Goal: Task Accomplishment & Management: Manage account settings

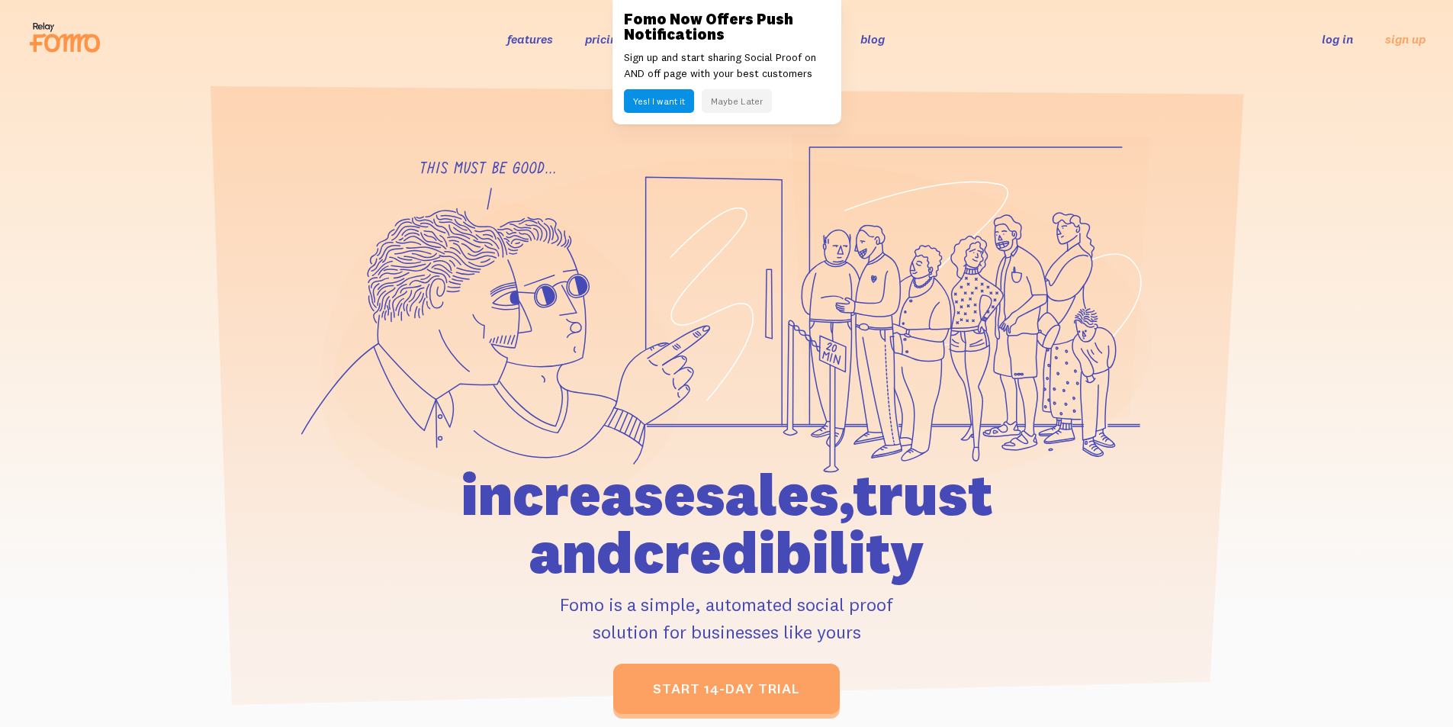
click at [1342, 43] on link "log in" at bounding box center [1337, 38] width 31 height 15
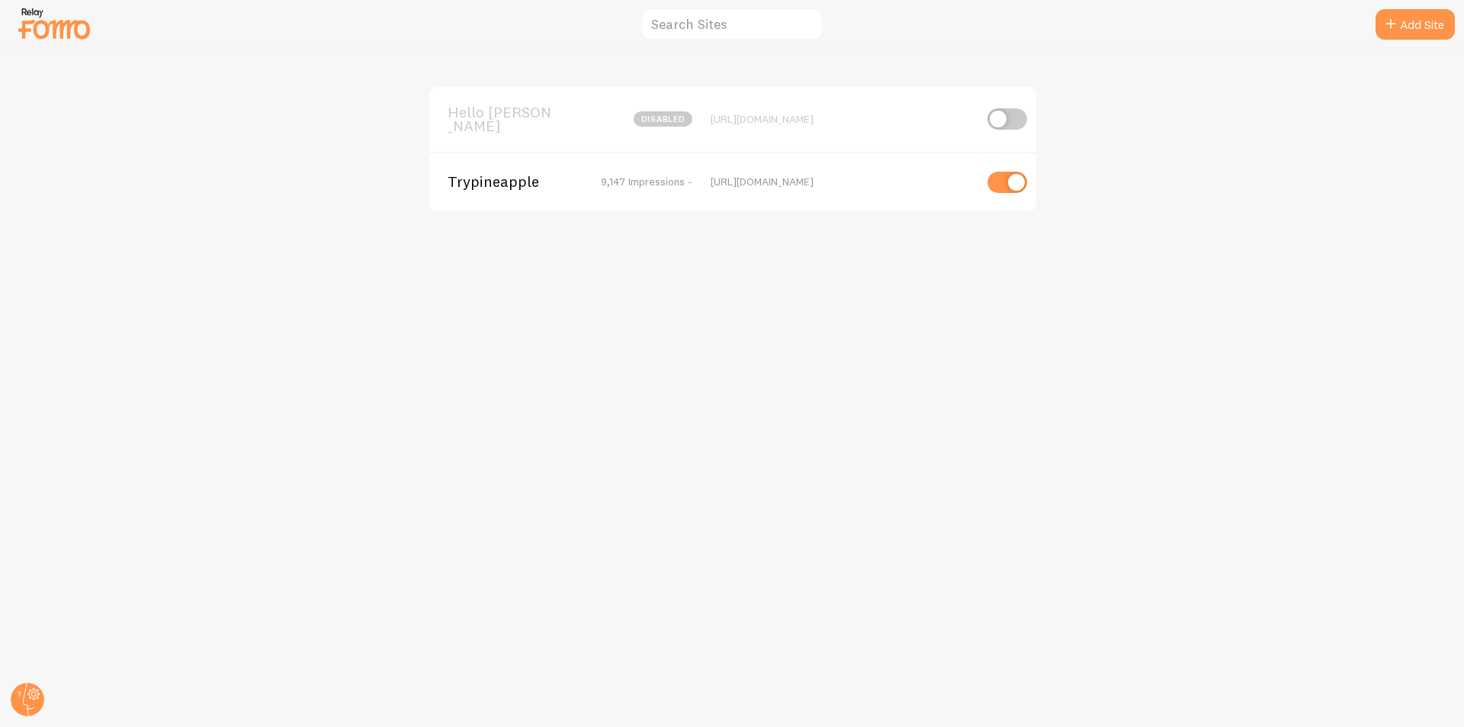
click at [487, 186] on div "Trypineapple 9,147 Impressions - https://trypineapple.com" at bounding box center [732, 181] width 607 height 59
click at [497, 176] on span "Trypineapple" at bounding box center [509, 182] width 123 height 14
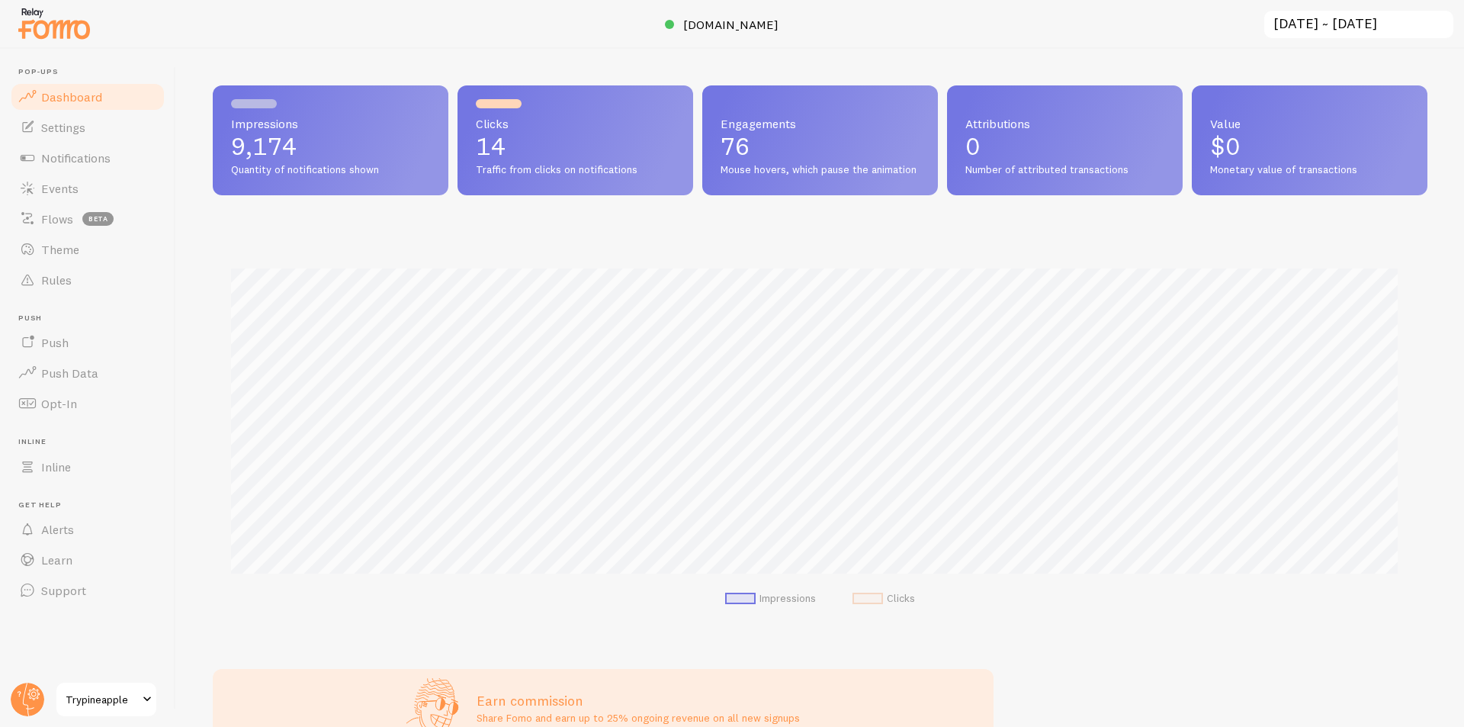
scroll to position [400, 1204]
click at [477, 166] on span "Traffic from clicks on notifications" at bounding box center [575, 170] width 199 height 14
click at [485, 144] on p "14" at bounding box center [575, 146] width 199 height 24
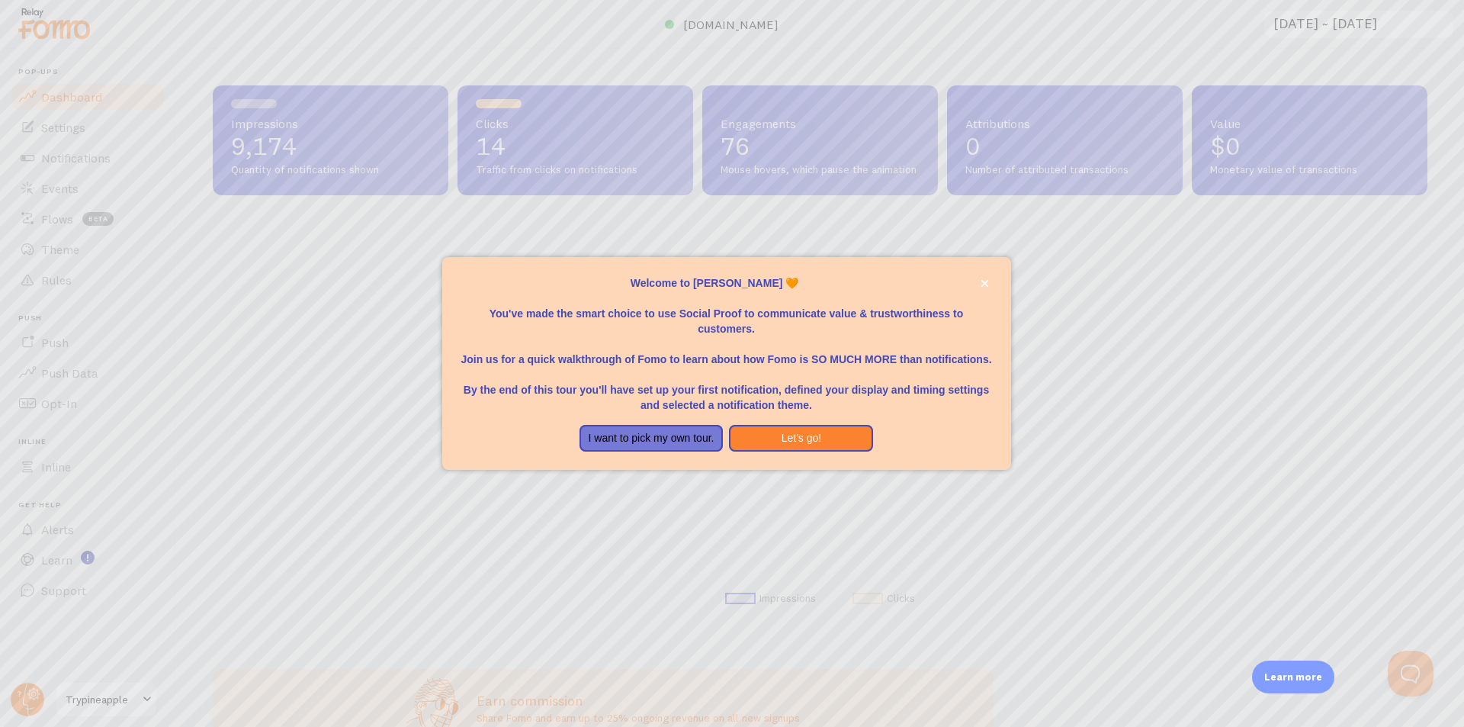
scroll to position [0, 0]
click at [638, 432] on button "I want to pick my own tour." at bounding box center [652, 438] width 144 height 27
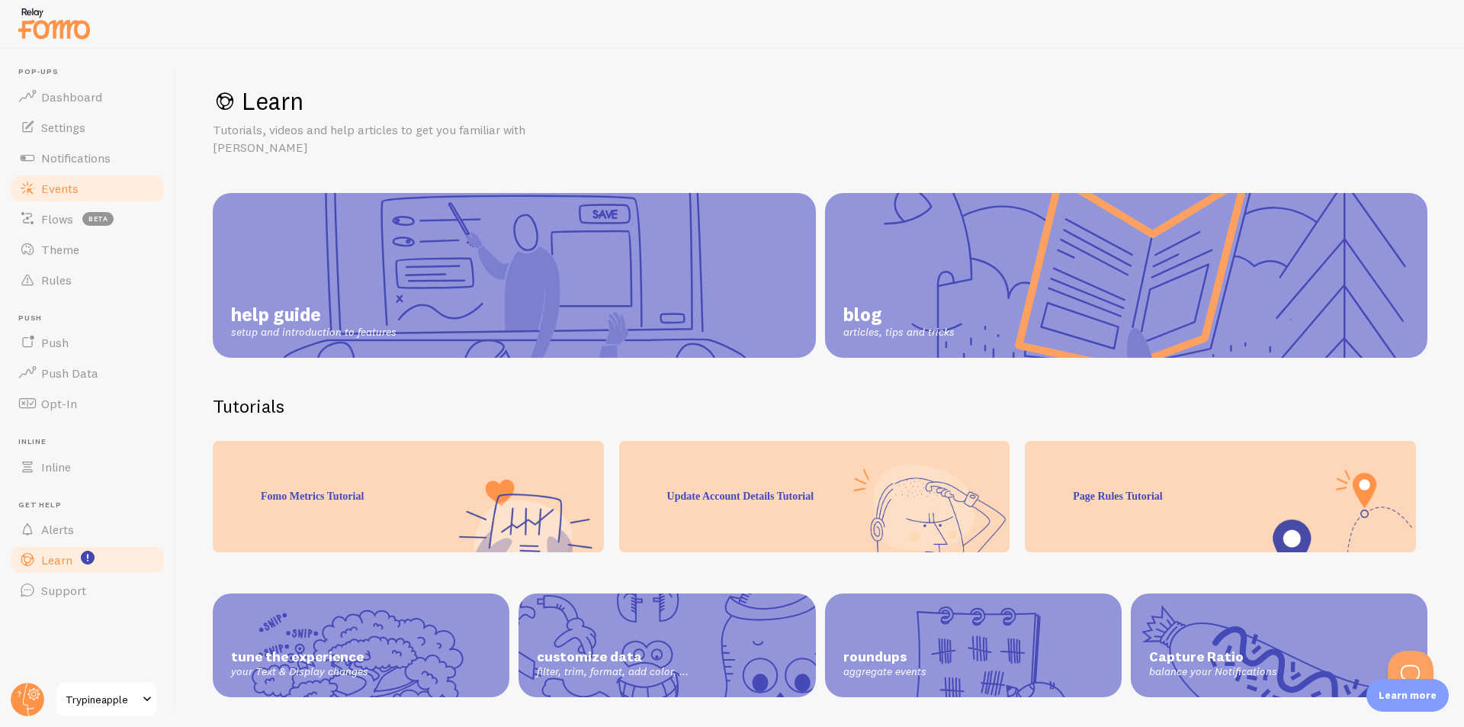
click at [70, 188] on span "Events" at bounding box center [59, 188] width 37 height 15
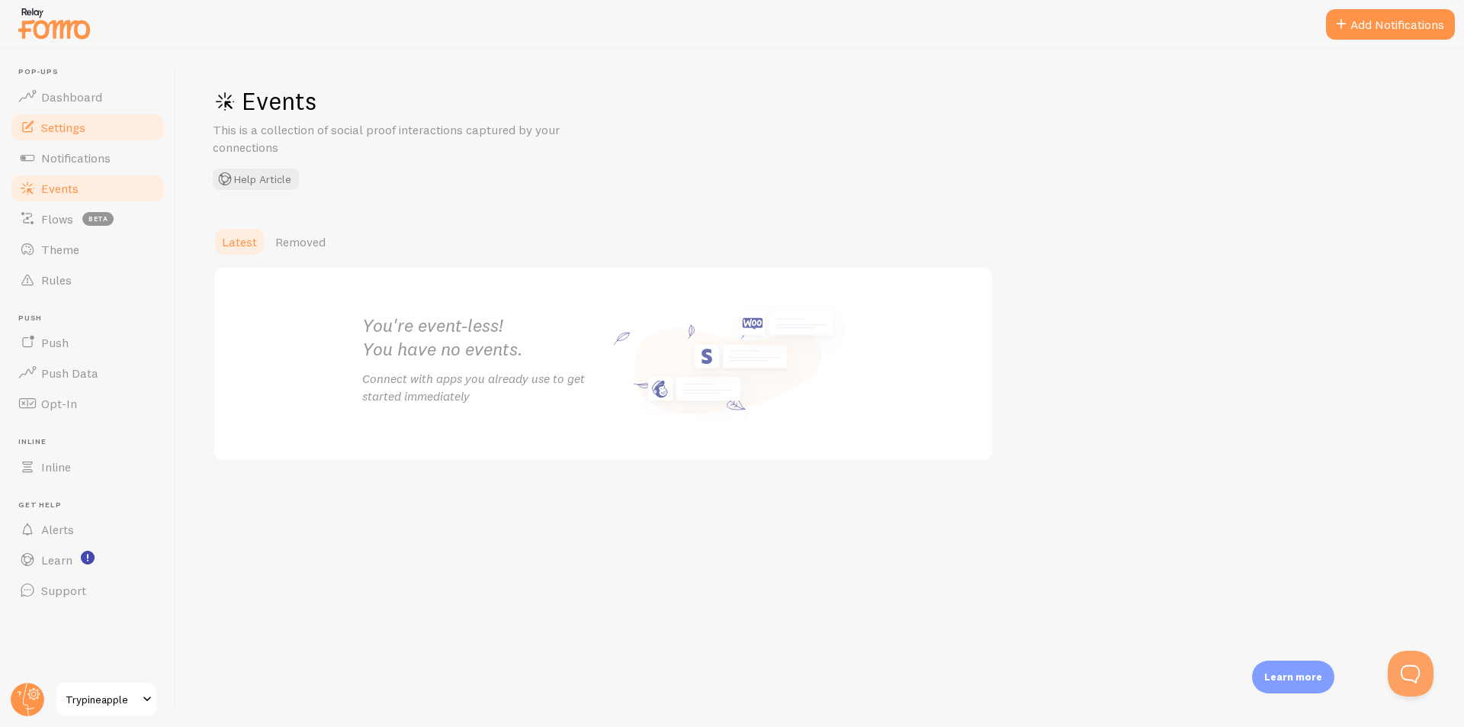
click at [73, 133] on span "Settings" at bounding box center [63, 127] width 44 height 15
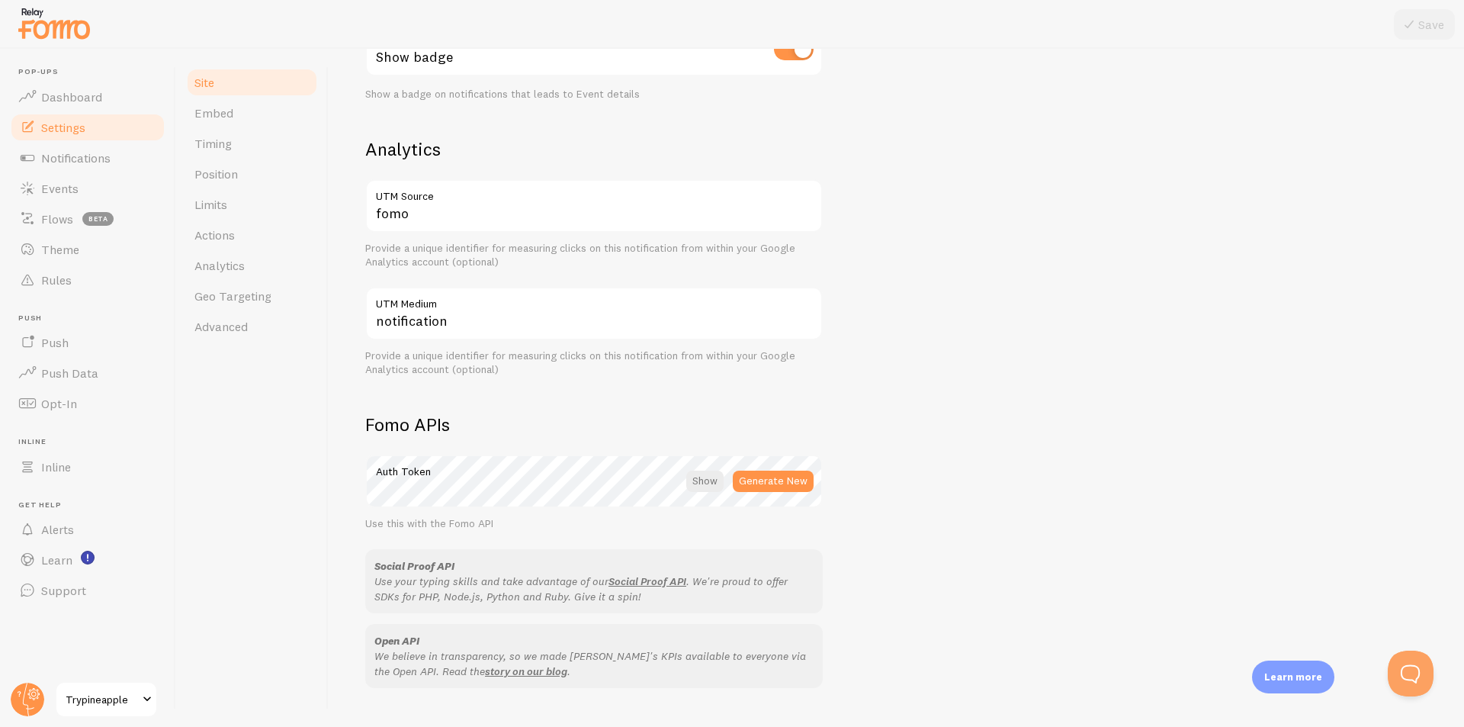
scroll to position [534, 0]
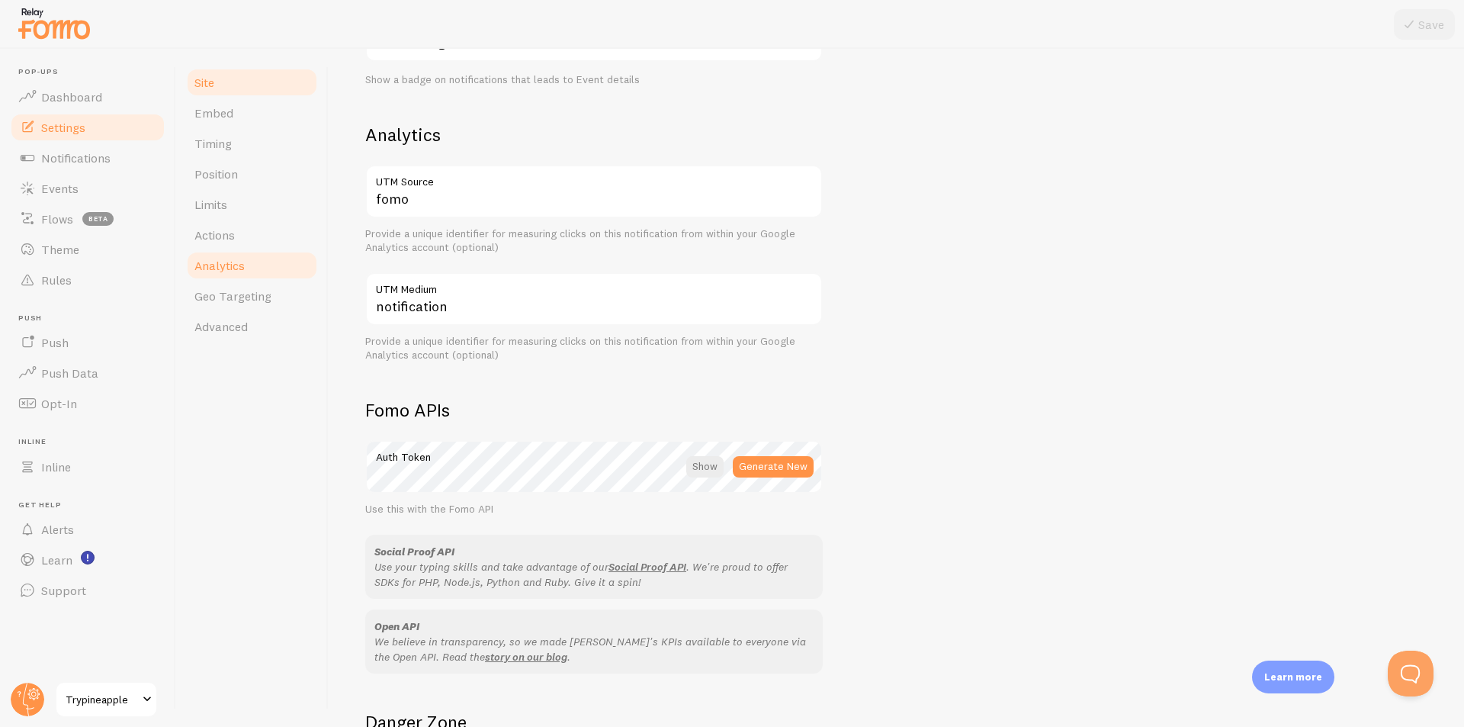
click at [223, 266] on span "Analytics" at bounding box center [219, 265] width 50 height 15
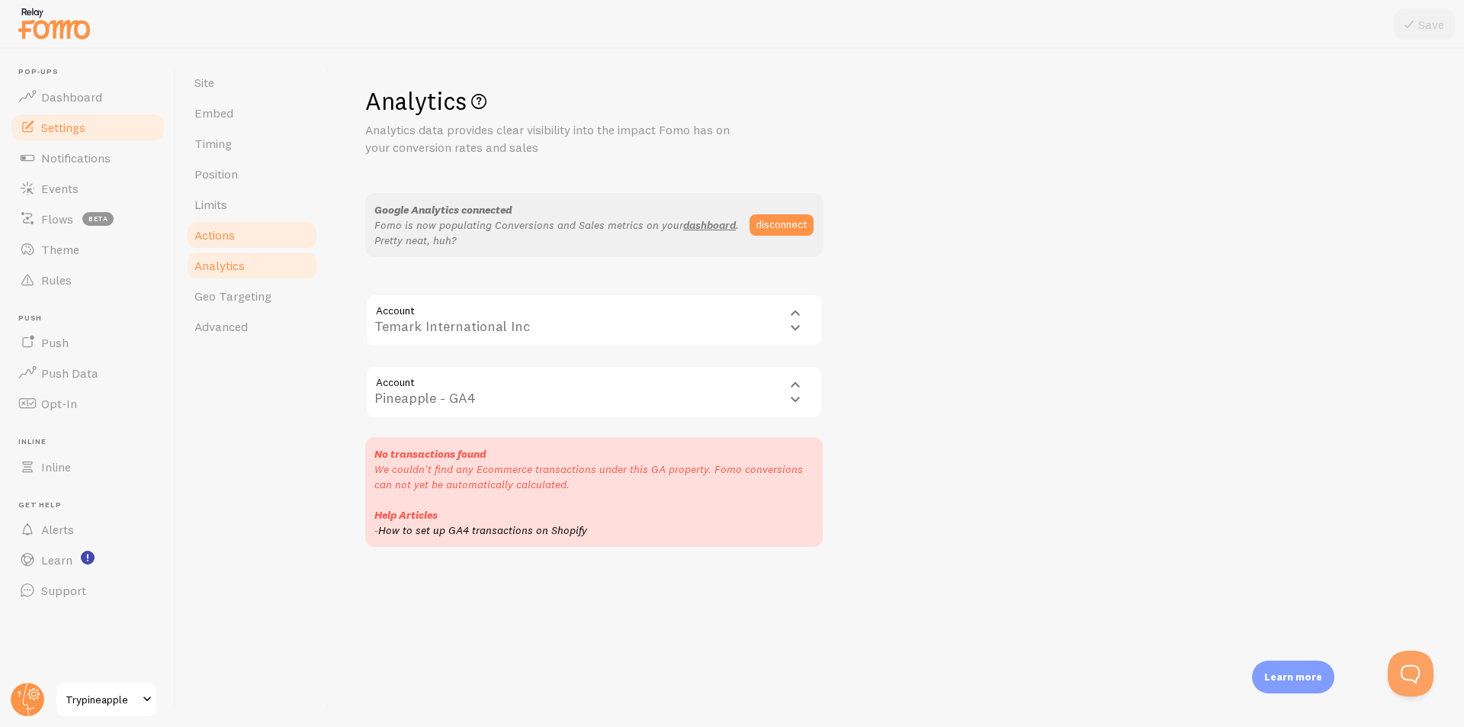
click at [220, 237] on span "Actions" at bounding box center [214, 234] width 40 height 15
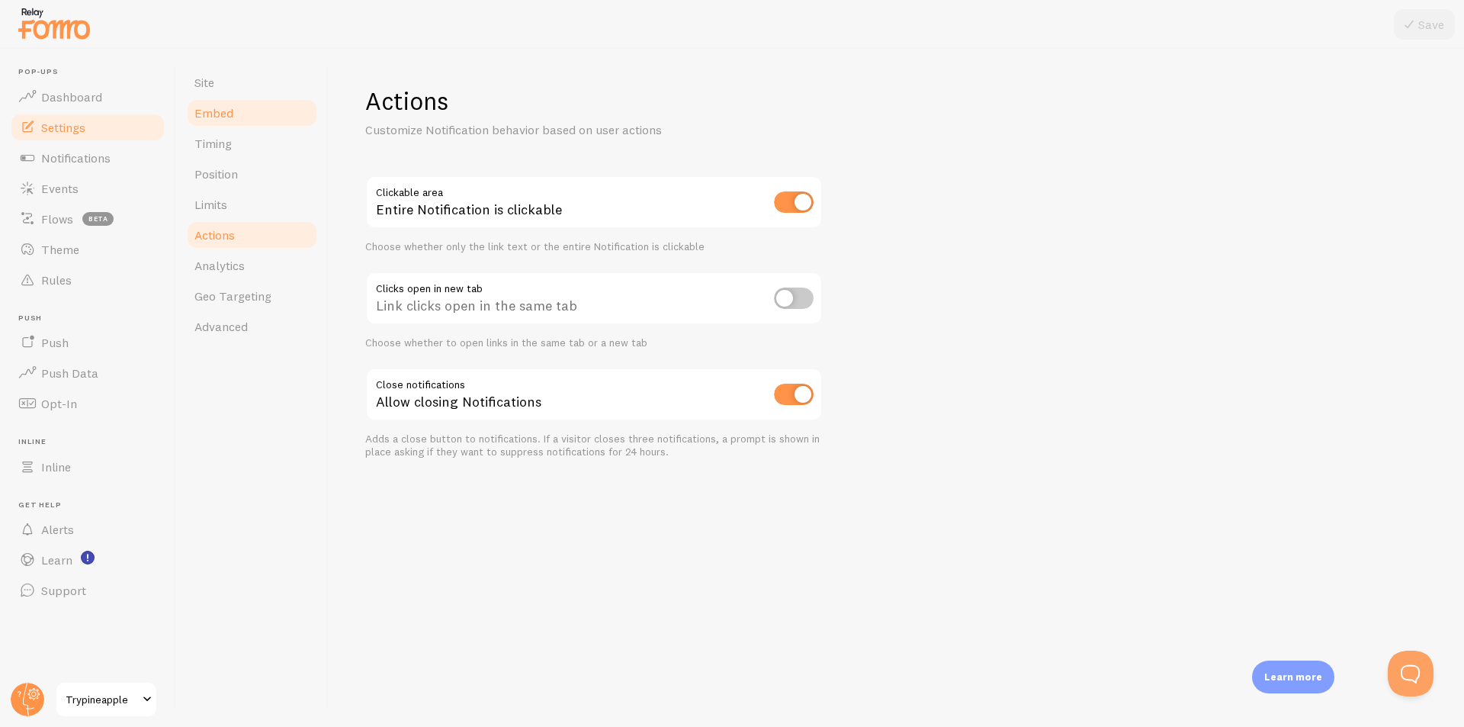
click at [264, 111] on link "Embed" at bounding box center [251, 113] width 133 height 31
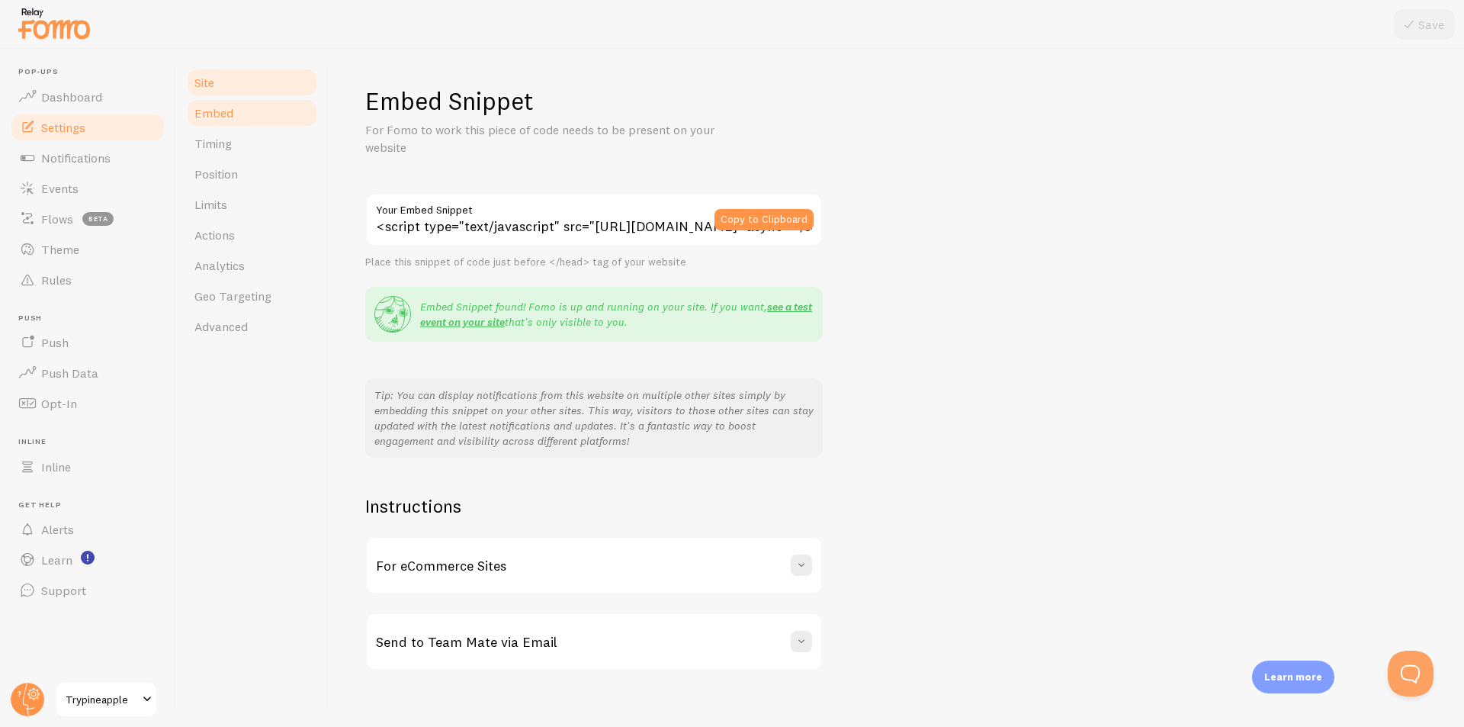
click at [248, 85] on link "Site" at bounding box center [251, 82] width 133 height 31
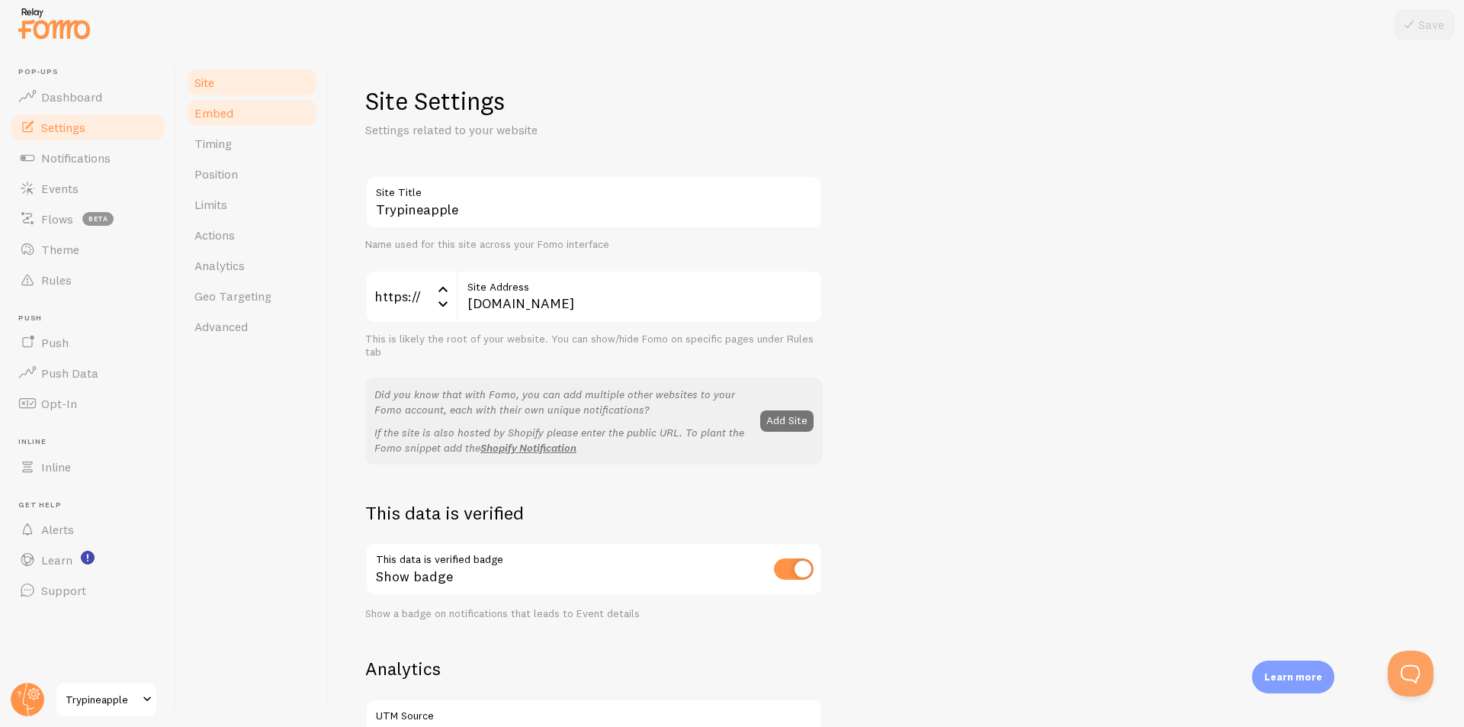
click at [264, 112] on link "Embed" at bounding box center [251, 113] width 133 height 31
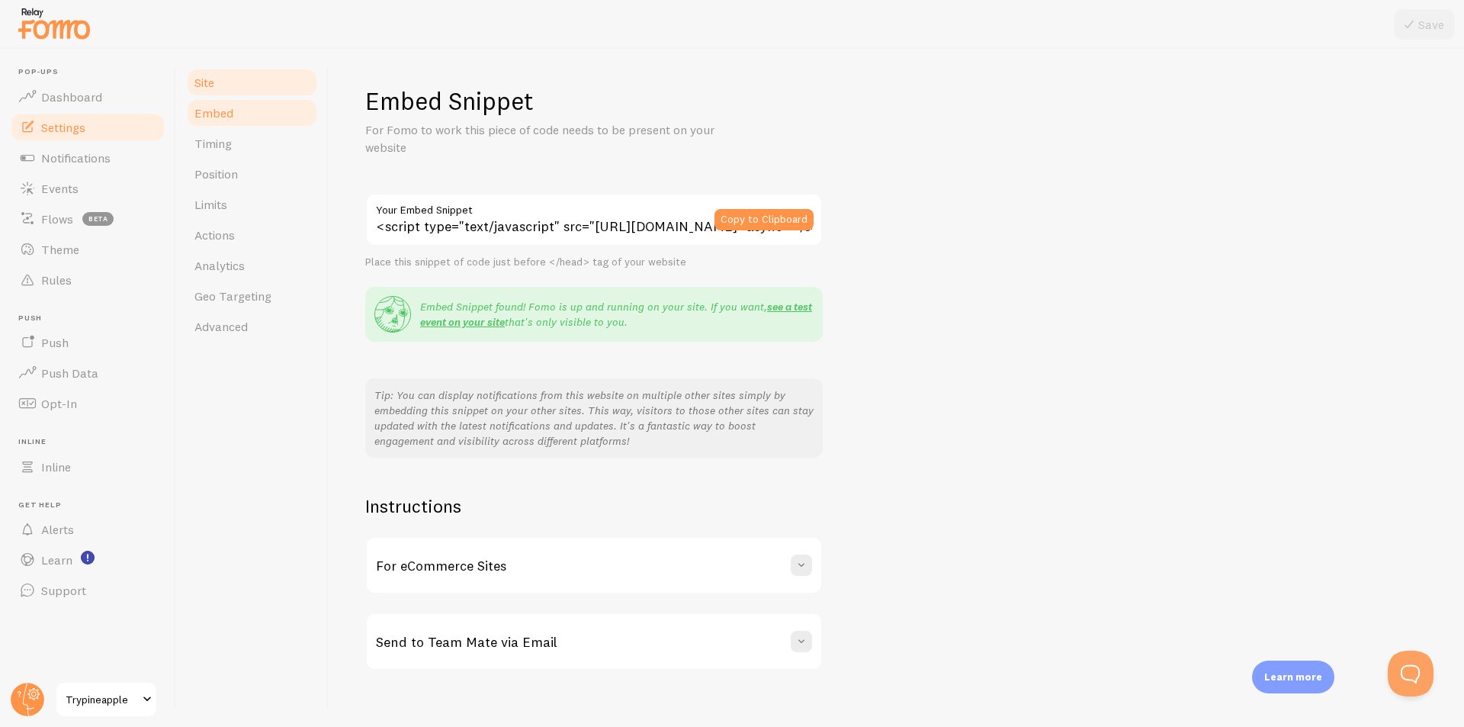
click at [232, 87] on link "Site" at bounding box center [251, 82] width 133 height 31
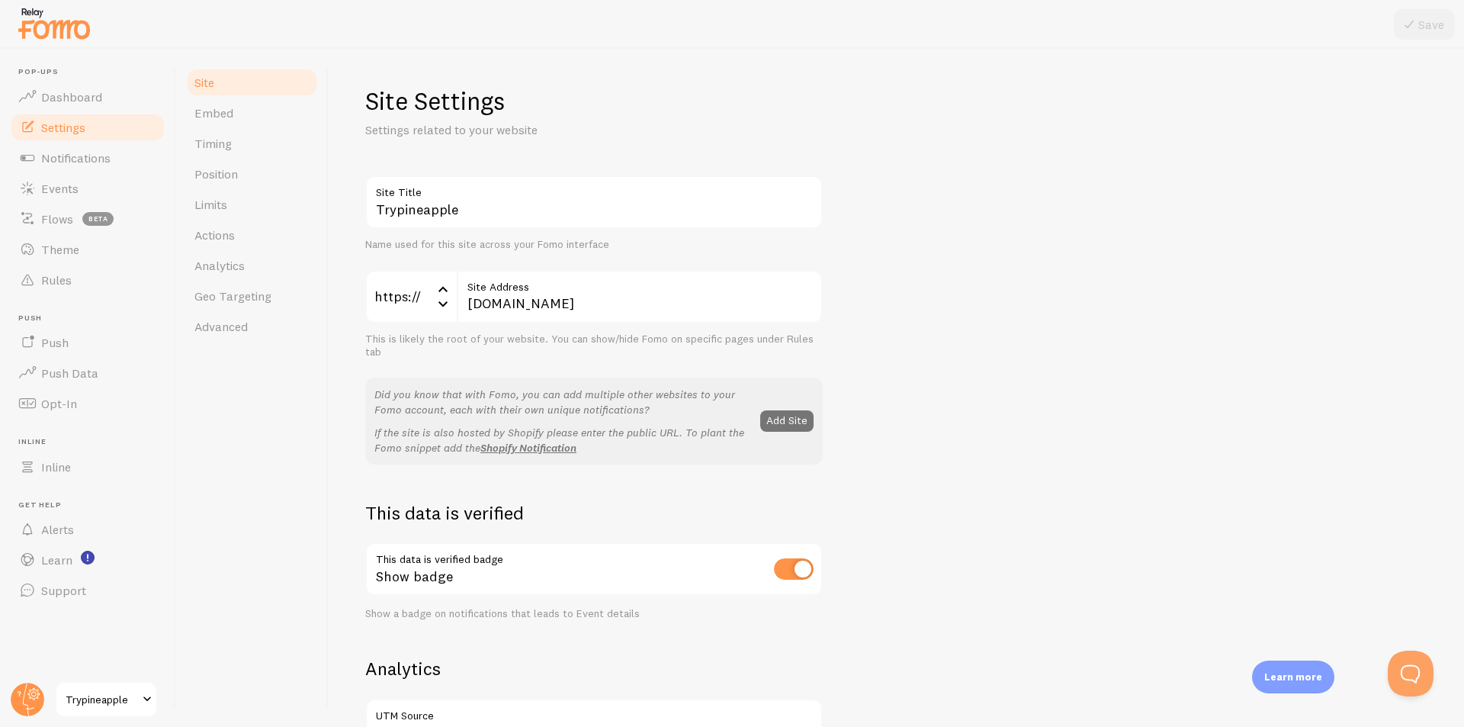
scroll to position [76, 0]
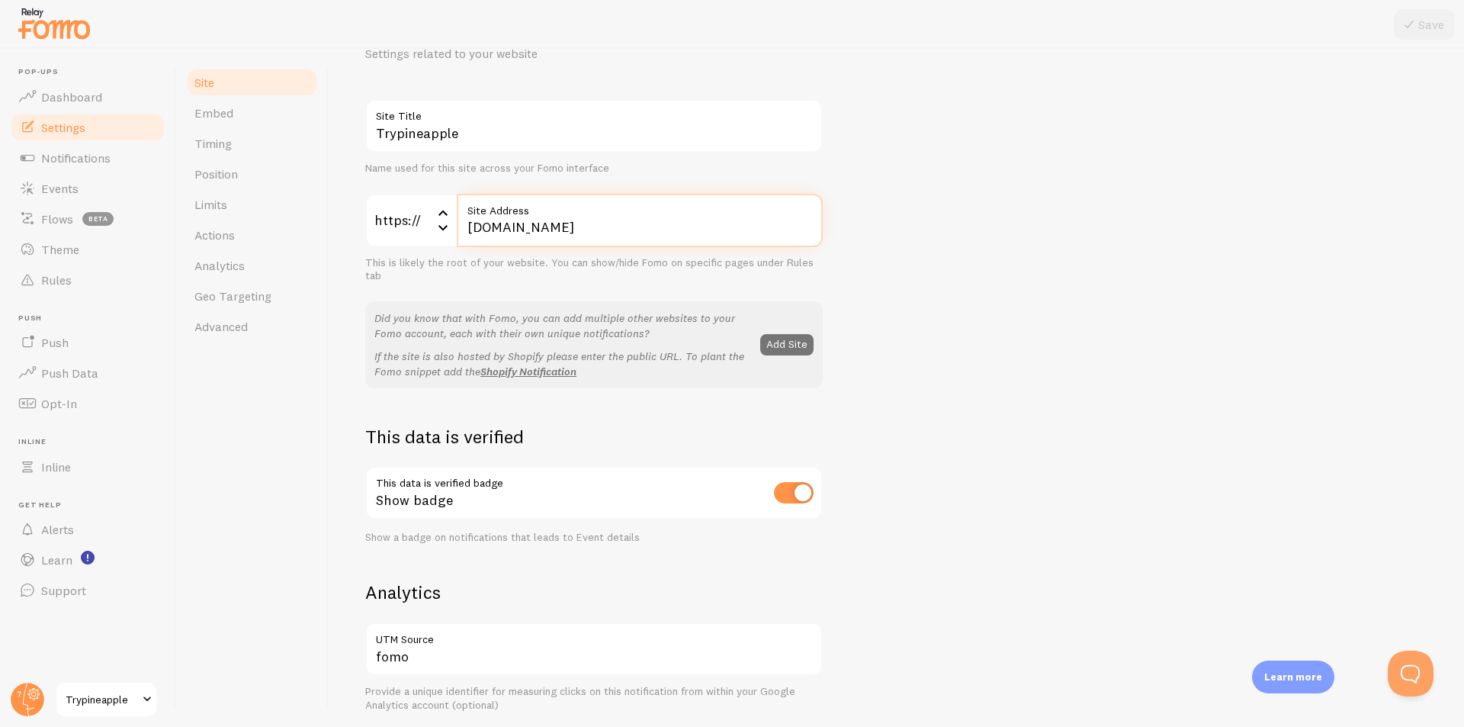
click at [693, 225] on input "[DOMAIN_NAME]" at bounding box center [640, 220] width 366 height 53
click at [1132, 191] on div "Trypineapple Site Title Name used for this site across your Fomo interface http…" at bounding box center [896, 615] width 1062 height 1032
click at [75, 170] on link "Notifications" at bounding box center [87, 158] width 157 height 31
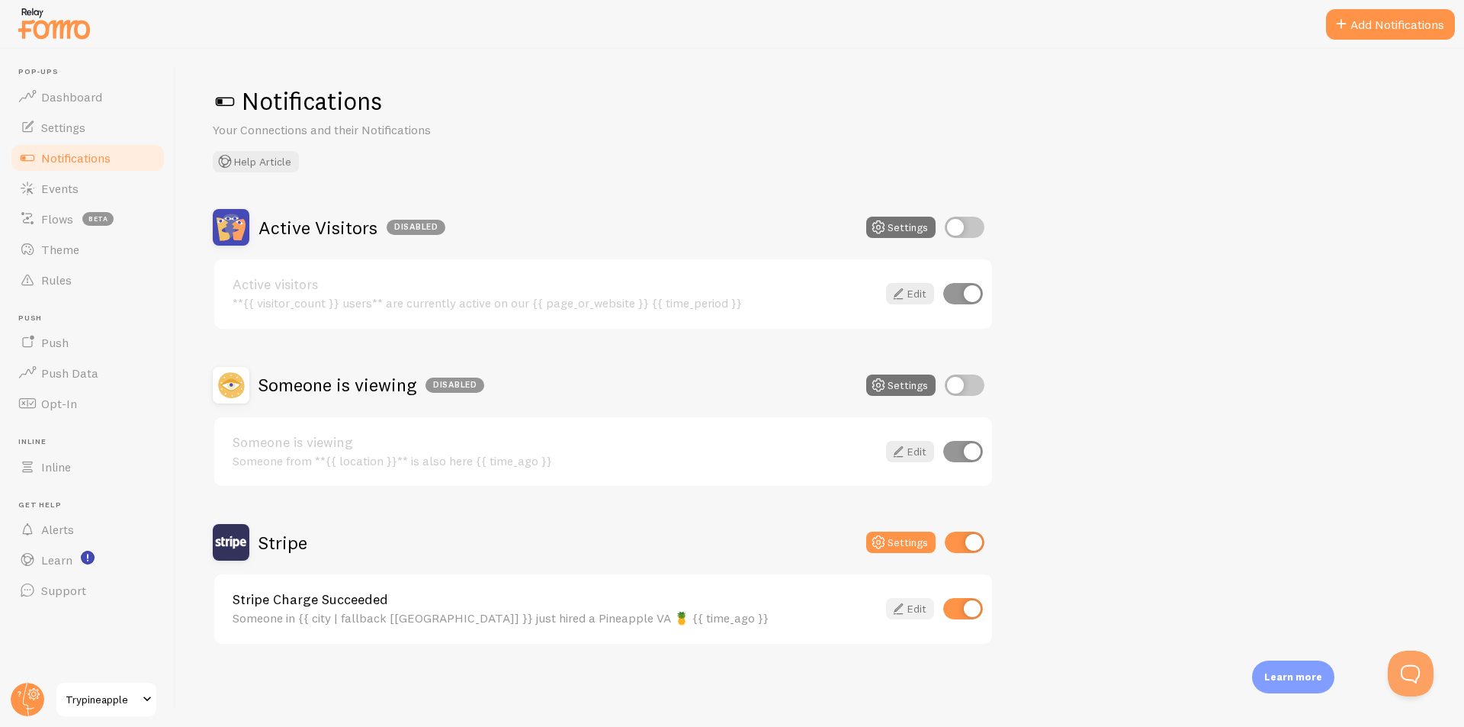
click at [898, 609] on icon at bounding box center [898, 608] width 18 height 18
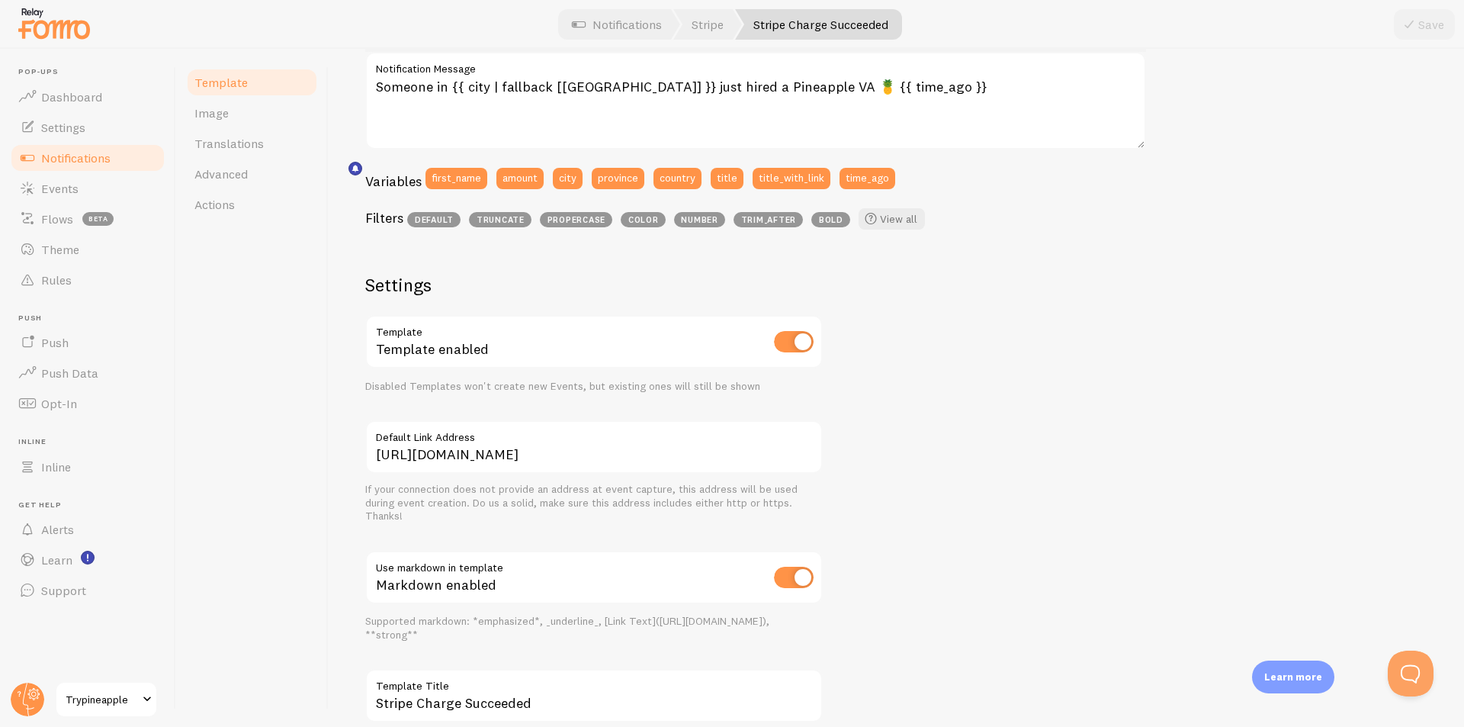
scroll to position [413, 0]
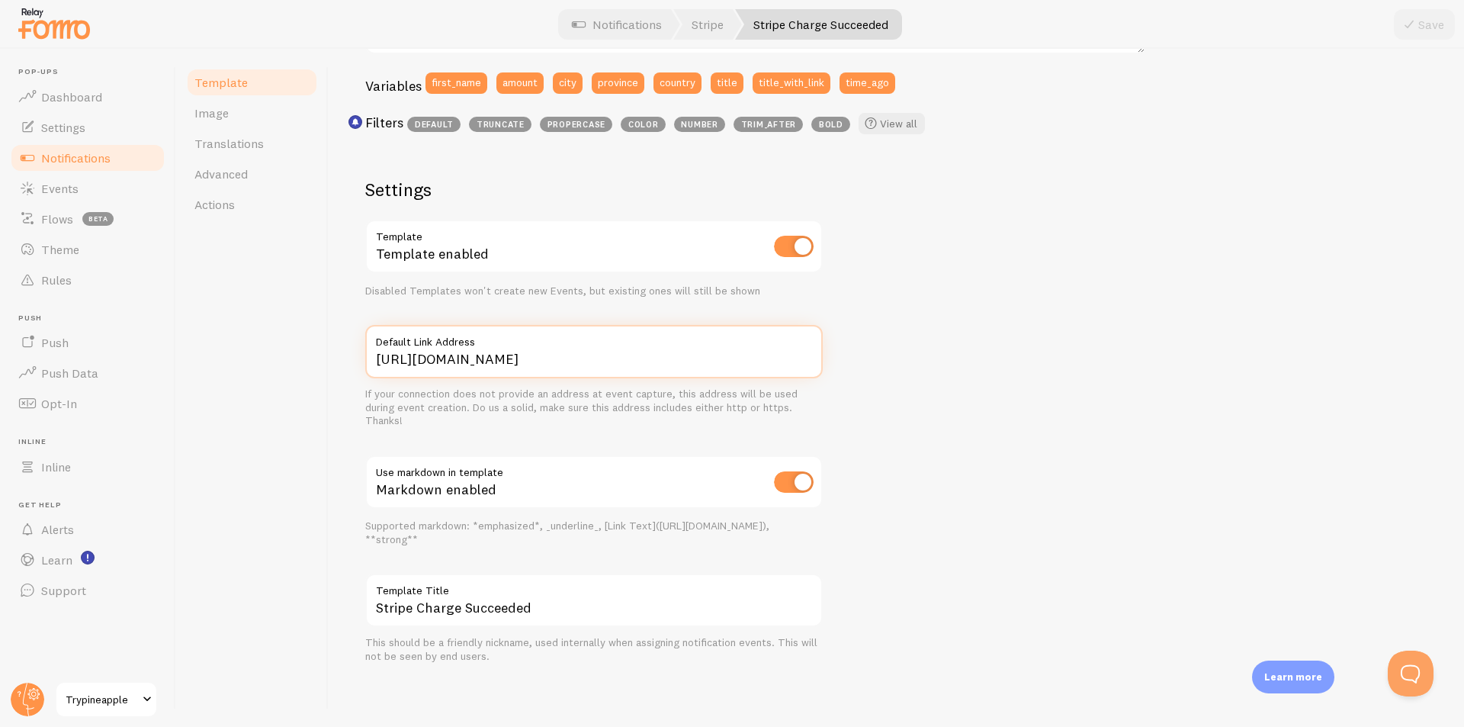
click at [594, 355] on input "[URL][DOMAIN_NAME]" at bounding box center [594, 351] width 458 height 53
paste input "how-it-works"
type input "[URL][DOMAIN_NAME]"
click at [1022, 333] on div "Someone in [GEOGRAPHIC_DATA] just hired a Pineapple VA 🍍 about 4 minutes ago So…" at bounding box center [896, 242] width 1062 height 841
click at [1426, 20] on button "Save" at bounding box center [1424, 24] width 61 height 31
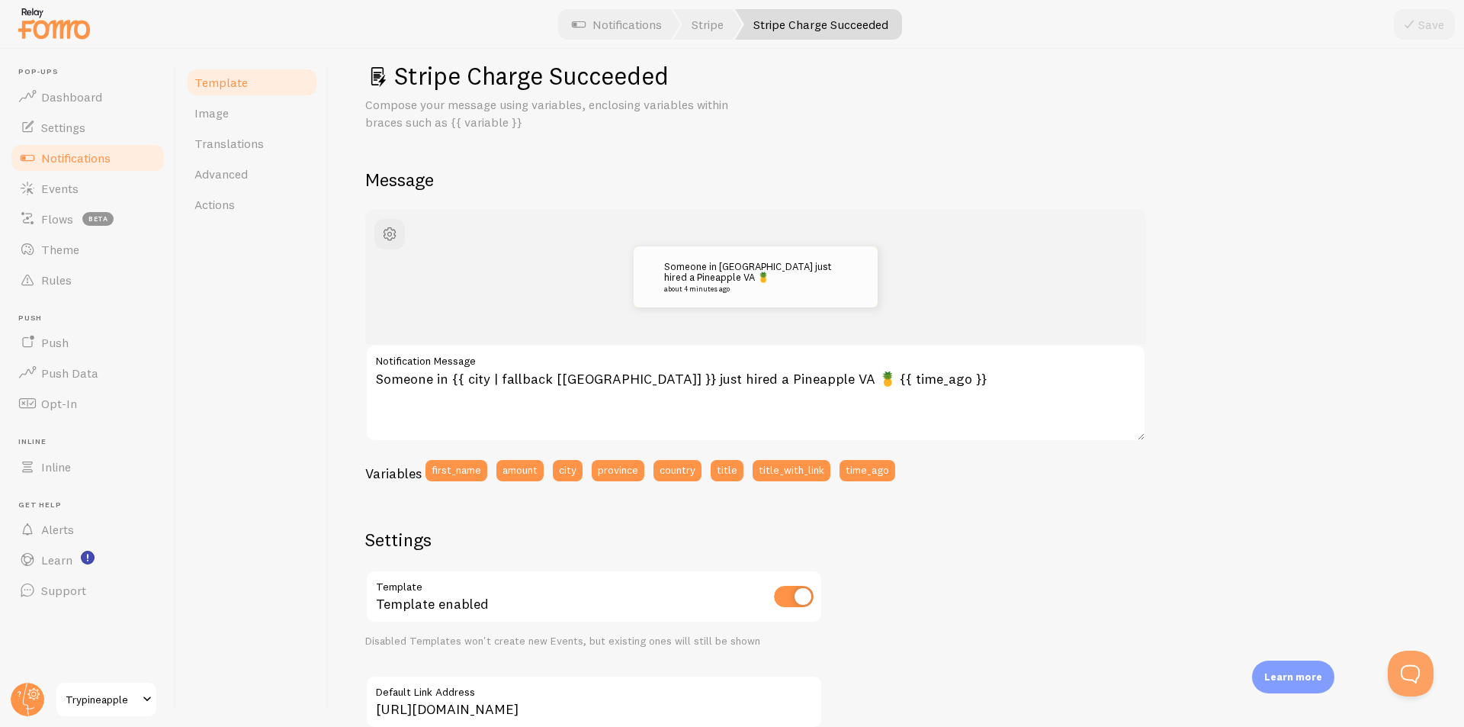
scroll to position [0, 0]
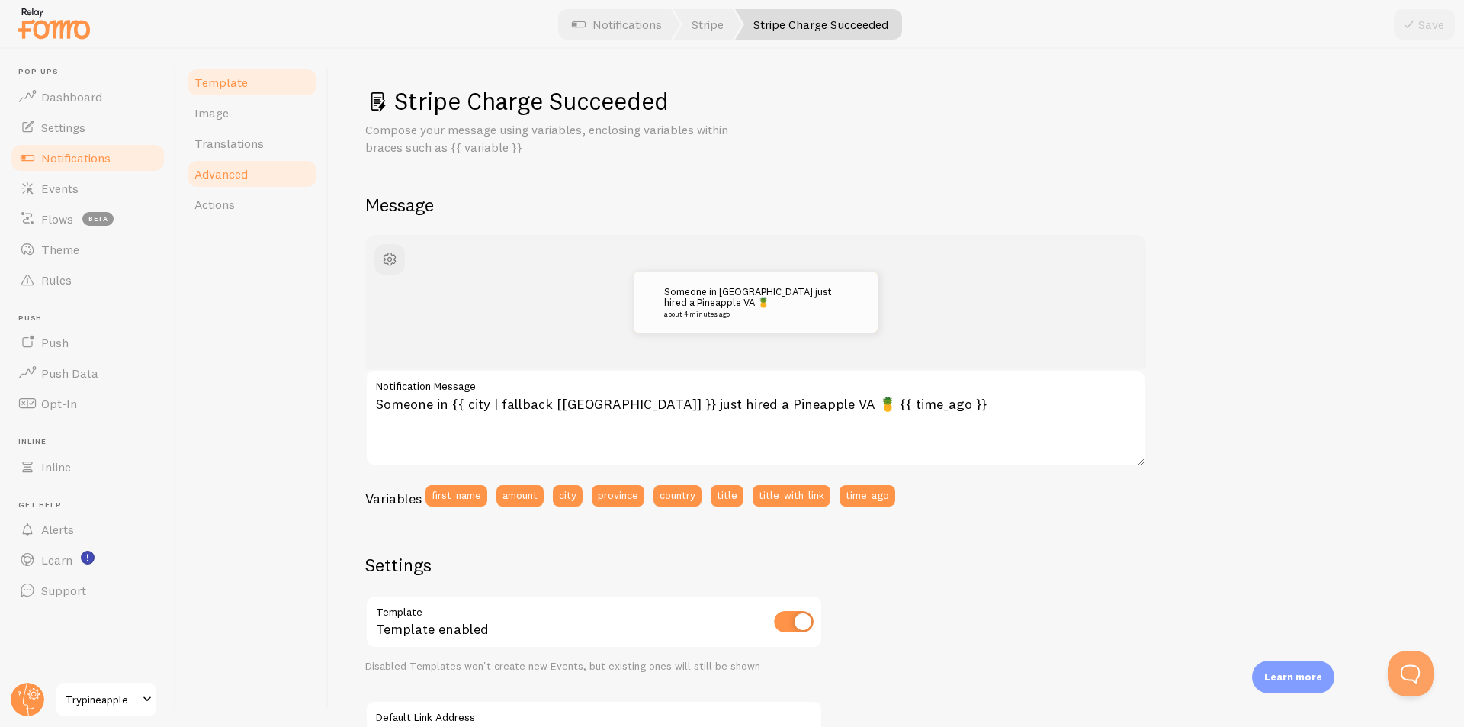
click at [230, 171] on span "Advanced" at bounding box center [220, 173] width 53 height 15
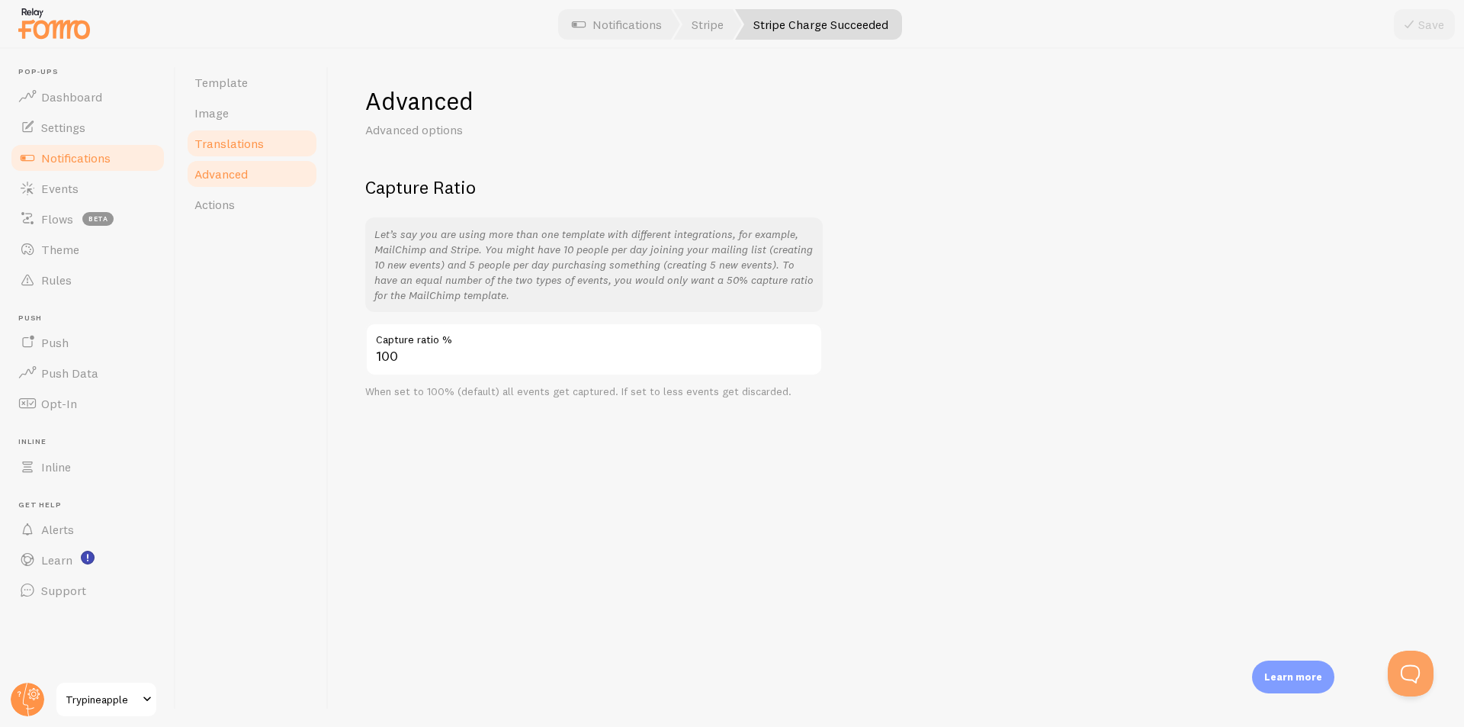
click at [214, 151] on link "Translations" at bounding box center [251, 143] width 133 height 31
